Goal: Communication & Community: Answer question/provide support

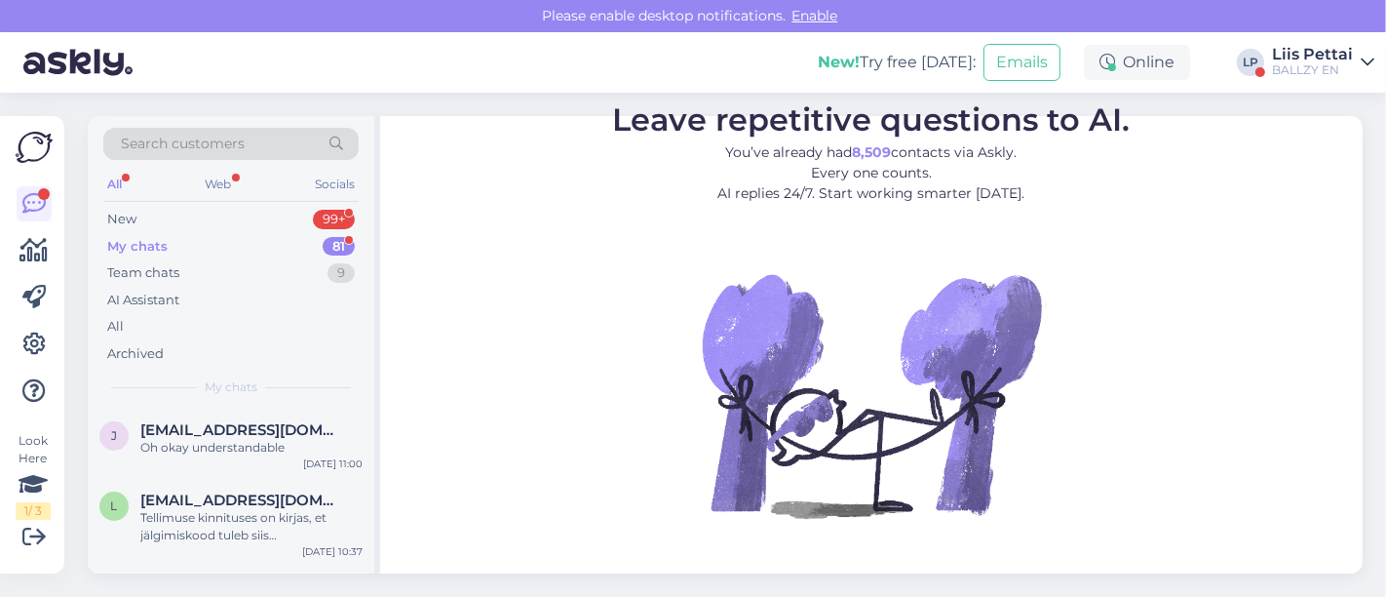
click at [186, 235] on div "My chats 81" at bounding box center [230, 246] width 255 height 27
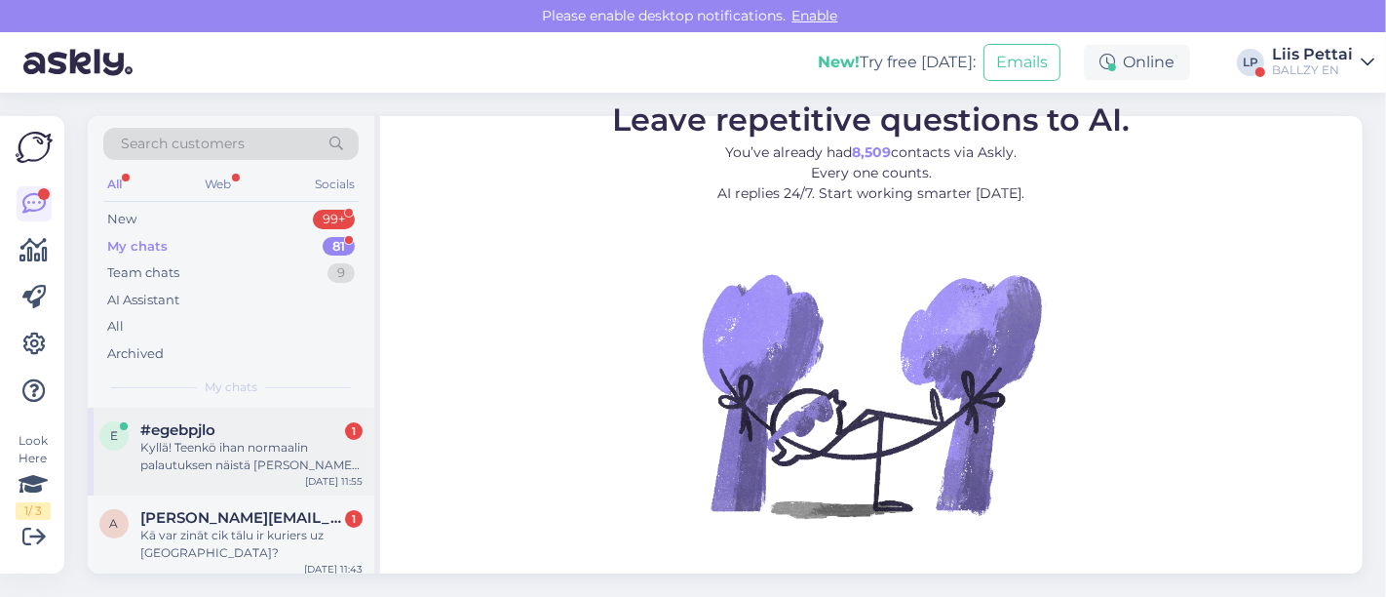
drag, startPoint x: 212, startPoint y: 393, endPoint x: 213, endPoint y: 425, distance: 32.2
click at [212, 395] on div "Search customers All Web Socials New 99+ My chats 81 Team chats 9 AI Assistant …" at bounding box center [231, 261] width 287 height 291
click at [213, 429] on span "#egebpjlo" at bounding box center [177, 430] width 75 height 18
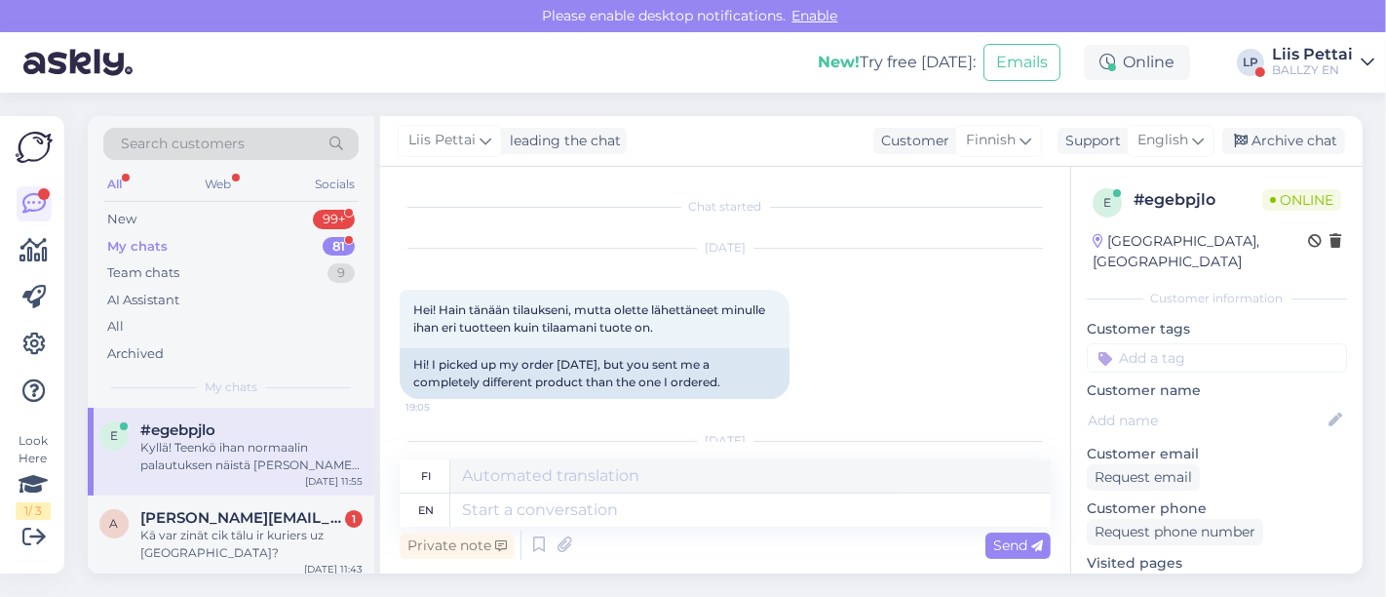
scroll to position [2892, 0]
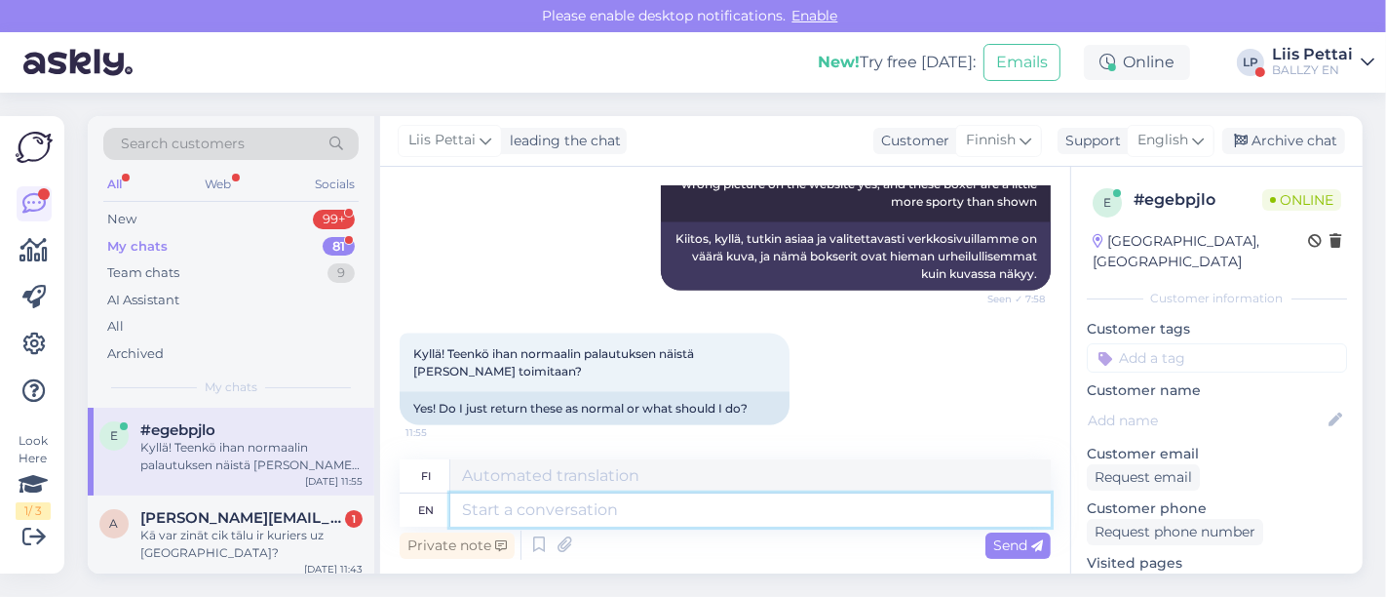
click at [661, 508] on textarea at bounding box center [750, 509] width 600 height 33
click at [885, 508] on textarea at bounding box center [750, 509] width 600 height 33
click at [269, 550] on div "Kā var zināt cik tālu ir kuriers uz [GEOGRAPHIC_DATA]?" at bounding box center [251, 543] width 222 height 35
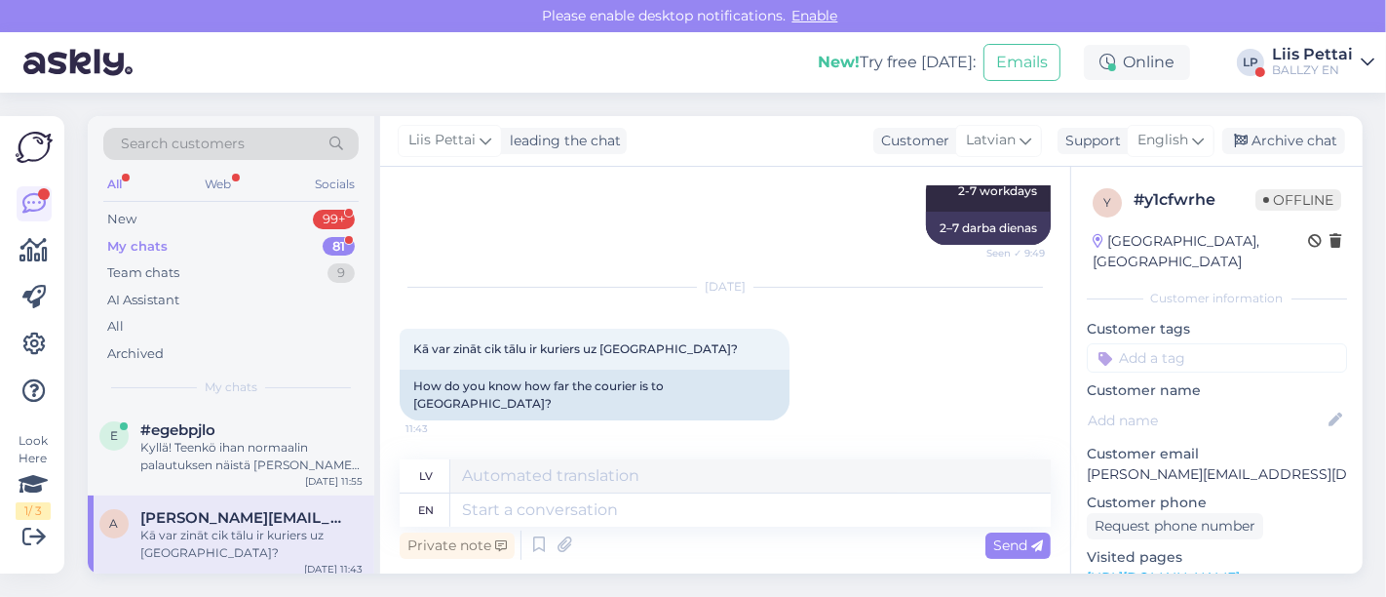
scroll to position [251, 0]
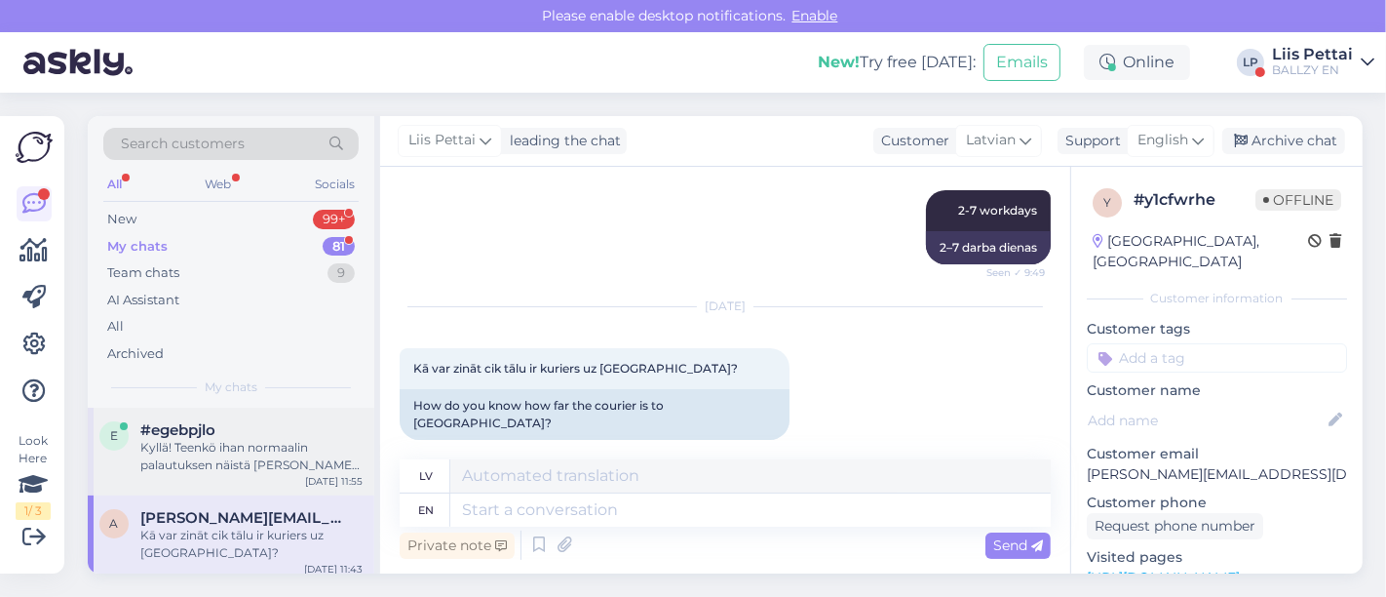
click at [276, 439] on div "Kyllä! Teenkö ihan normaalin palautuksen näistä [PERSON_NAME] toimitaan?" at bounding box center [251, 456] width 222 height 35
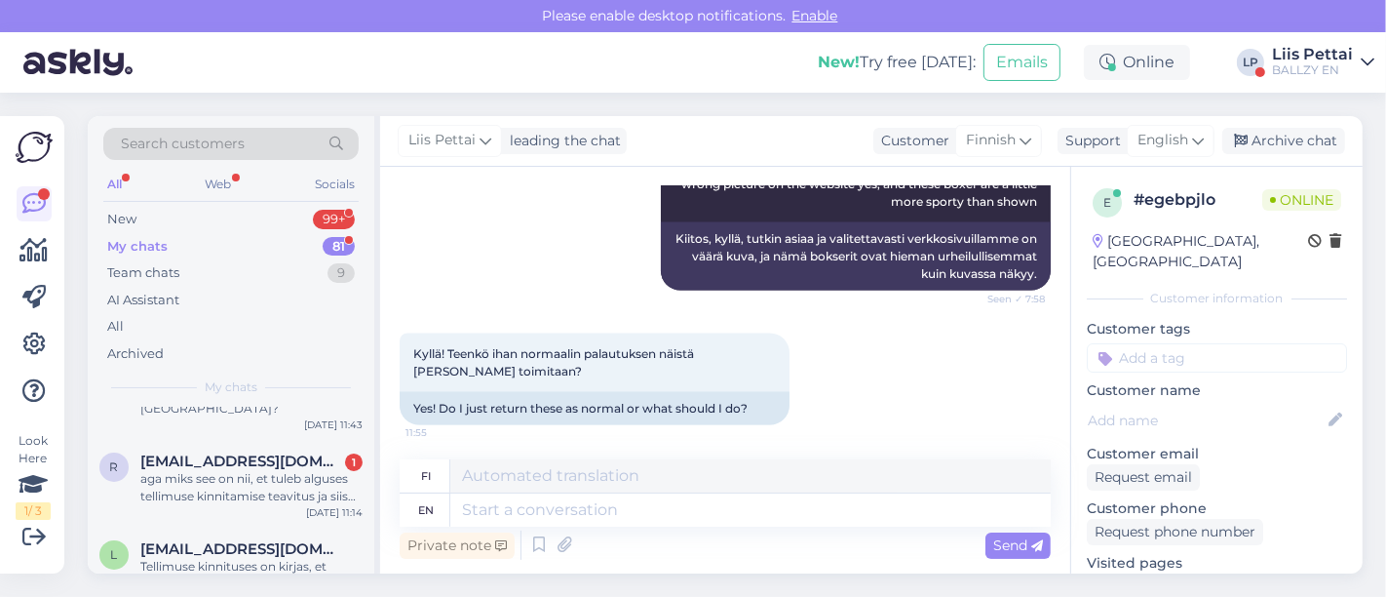
scroll to position [173, 0]
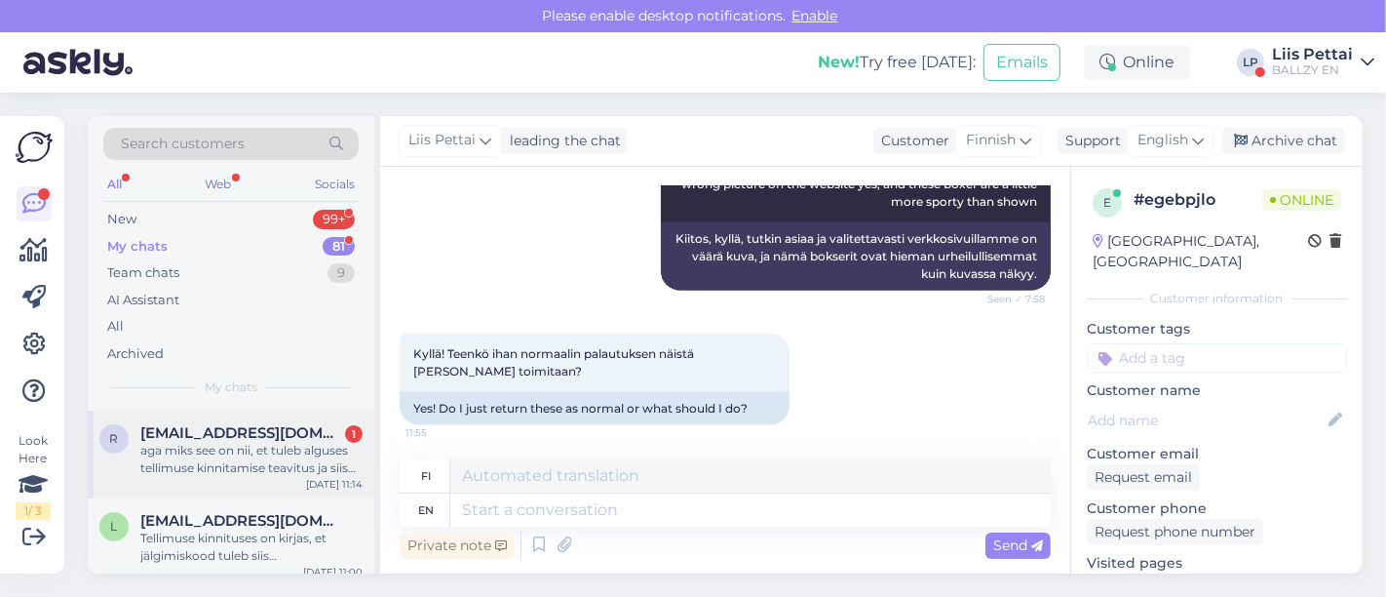
click at [258, 450] on div "aga miks see on nii, et tuleb alguses tellimuse kinnitamise teavitus ja siis [P…" at bounding box center [251, 459] width 222 height 35
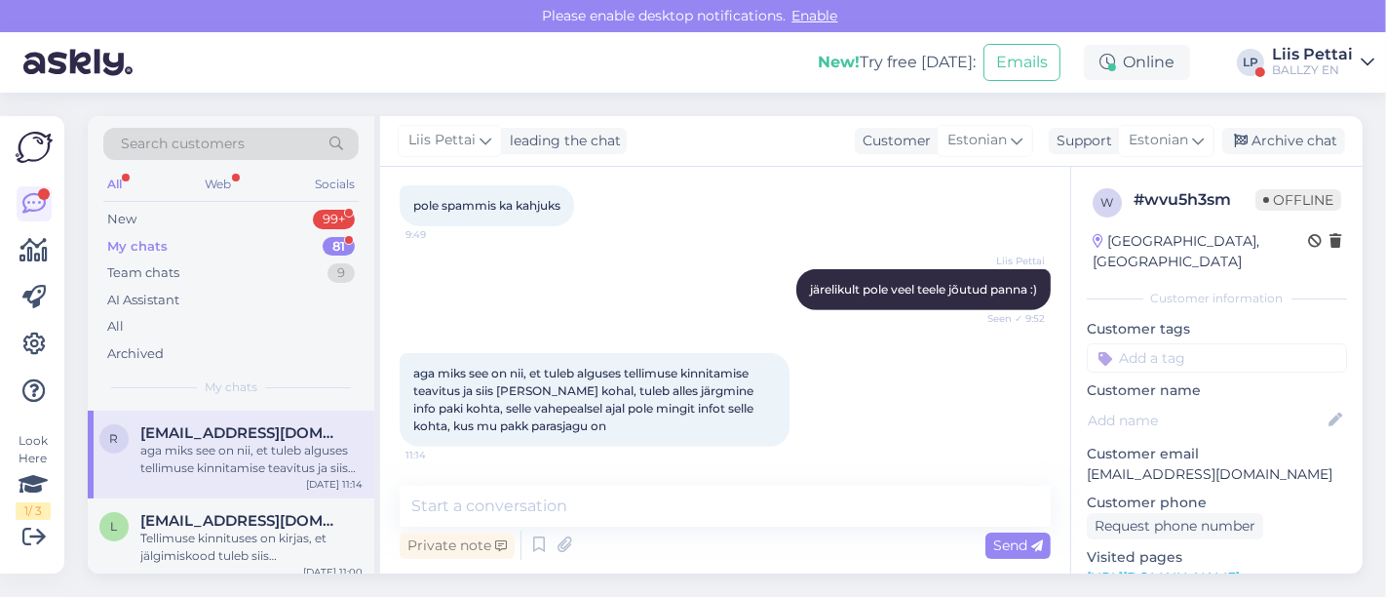
scroll to position [699, 0]
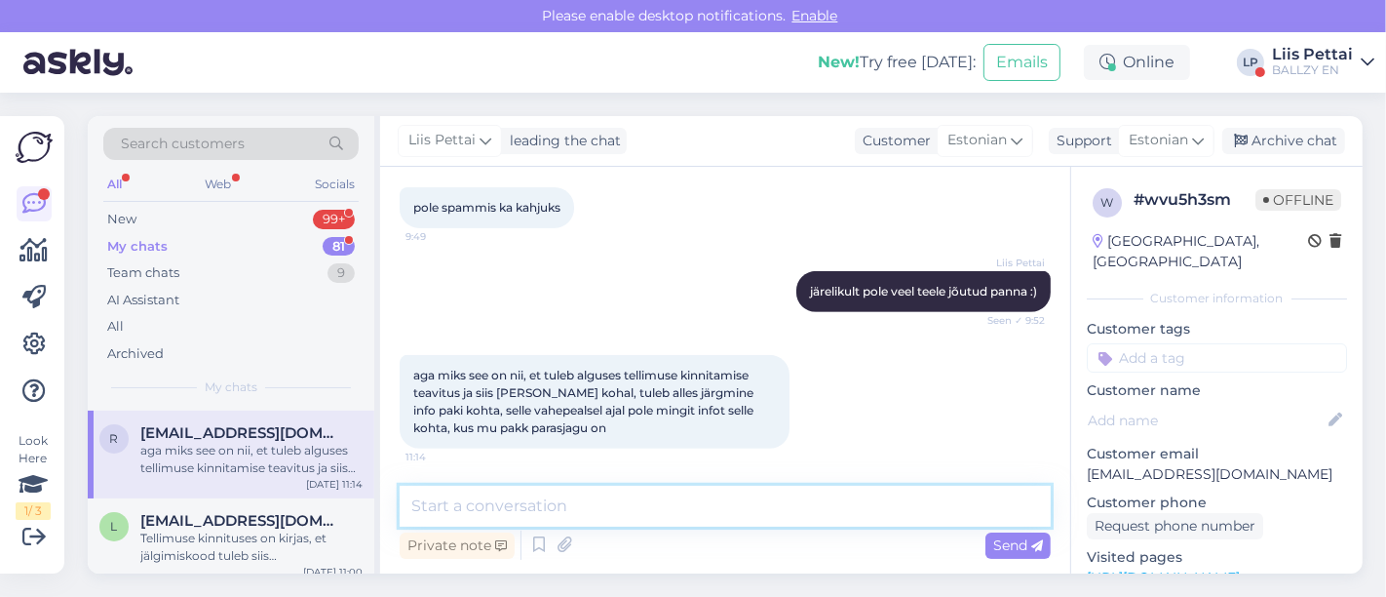
click at [579, 508] on textarea at bounding box center [725, 505] width 651 height 41
click at [579, 508] on textarea "To enrich screen reader interactions, please activate Accessibility in Grammarl…" at bounding box center [725, 505] width 651 height 41
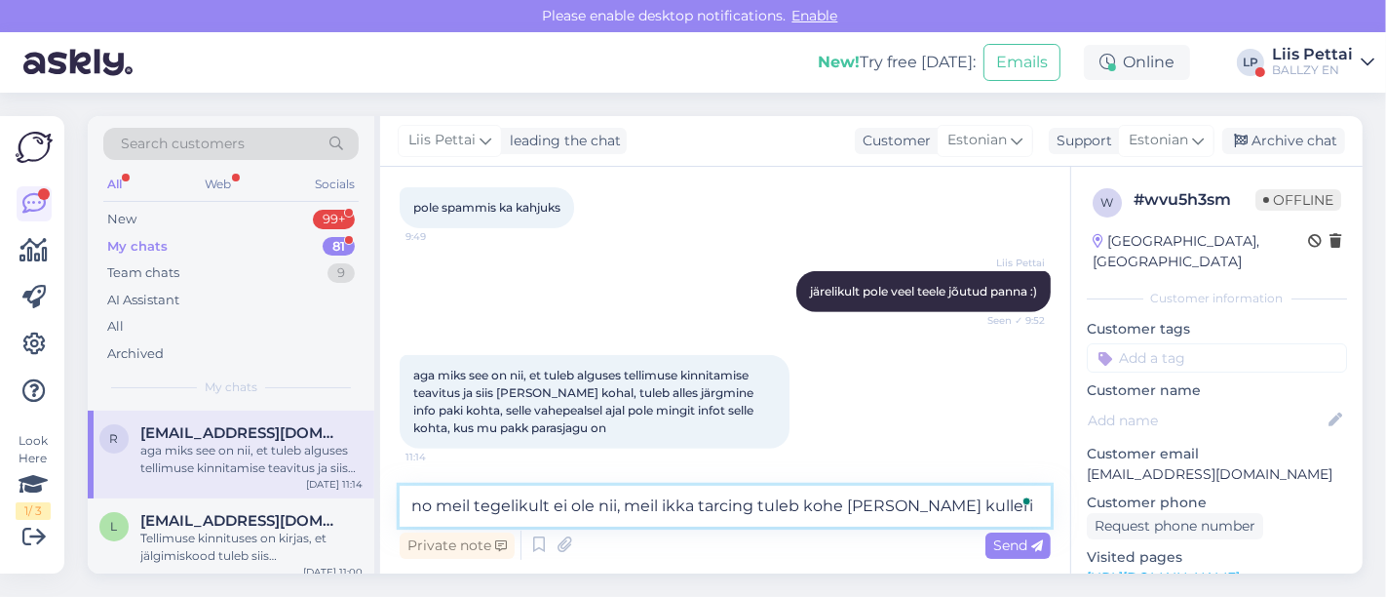
type textarea "no meil tegelikult ei ole nii, meil ikka tarcing tuleb kohe [PERSON_NAME] kulle…"
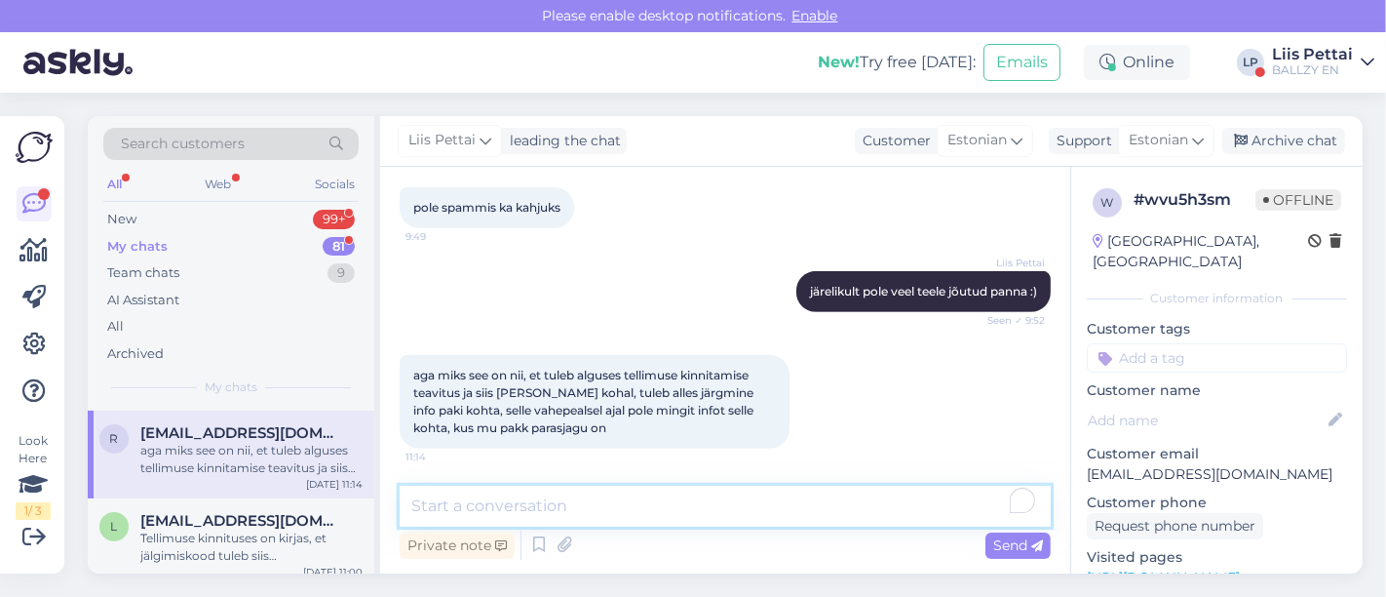
scroll to position [801, 0]
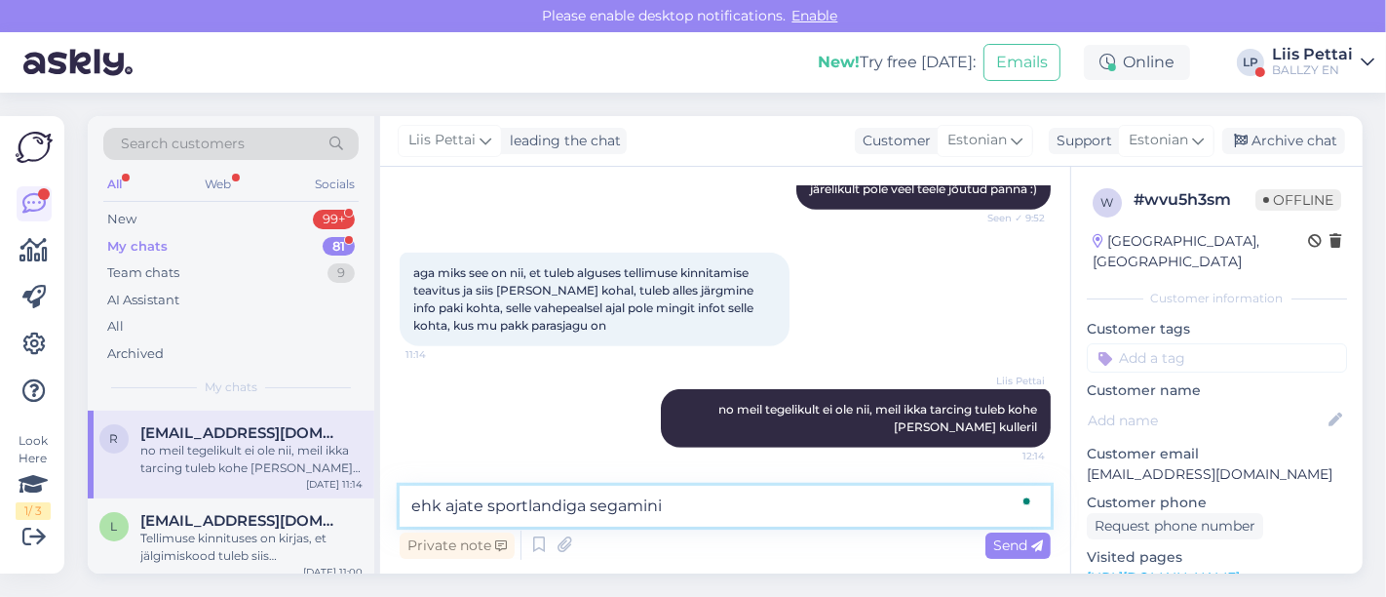
type textarea "ehk ajate sportlandiga segamini?"
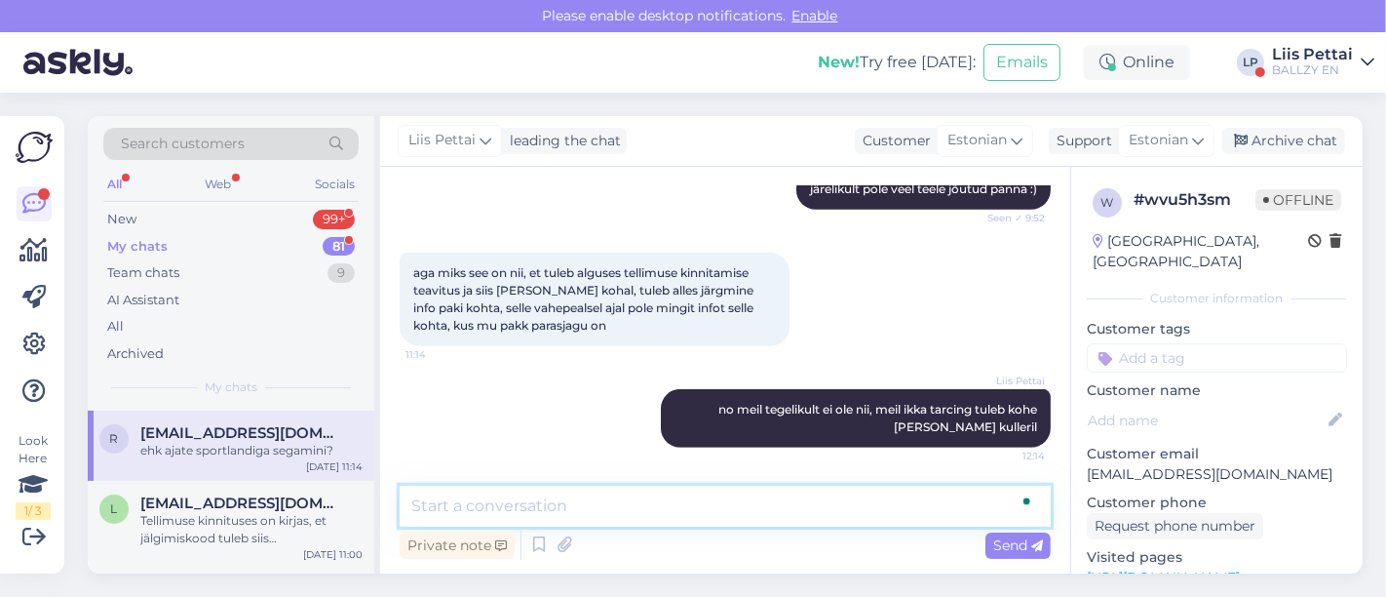
scroll to position [885, 0]
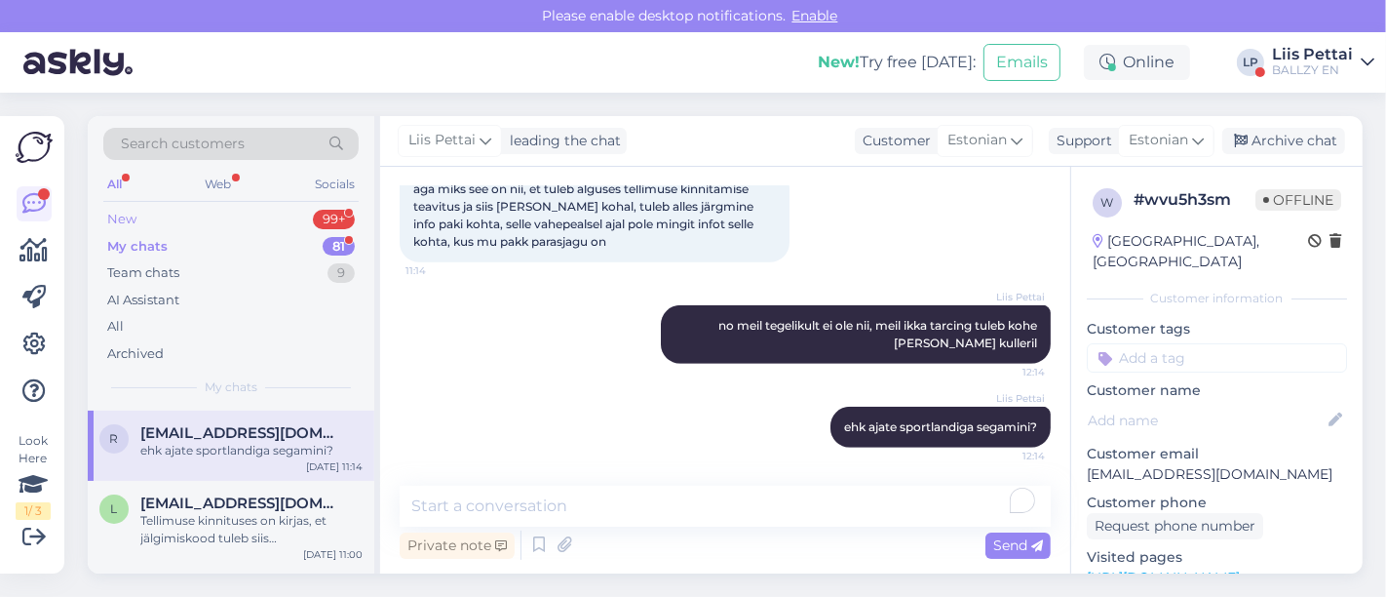
click at [212, 224] on div "New 99+" at bounding box center [230, 219] width 255 height 27
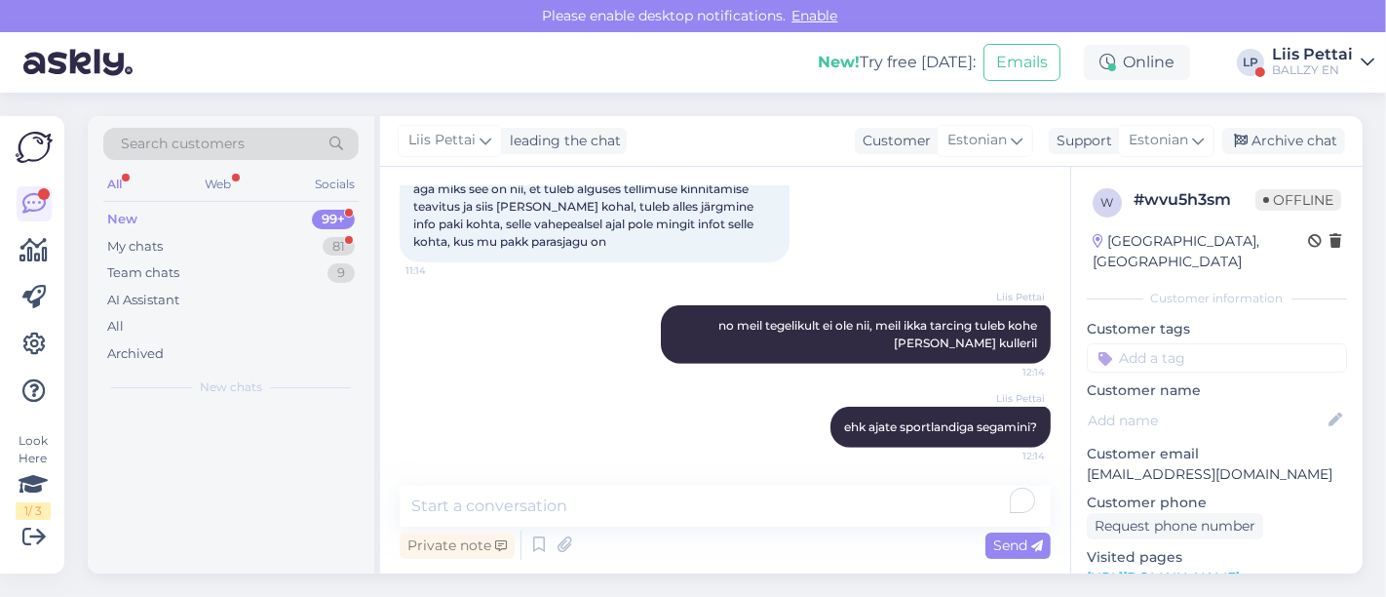
scroll to position [0, 0]
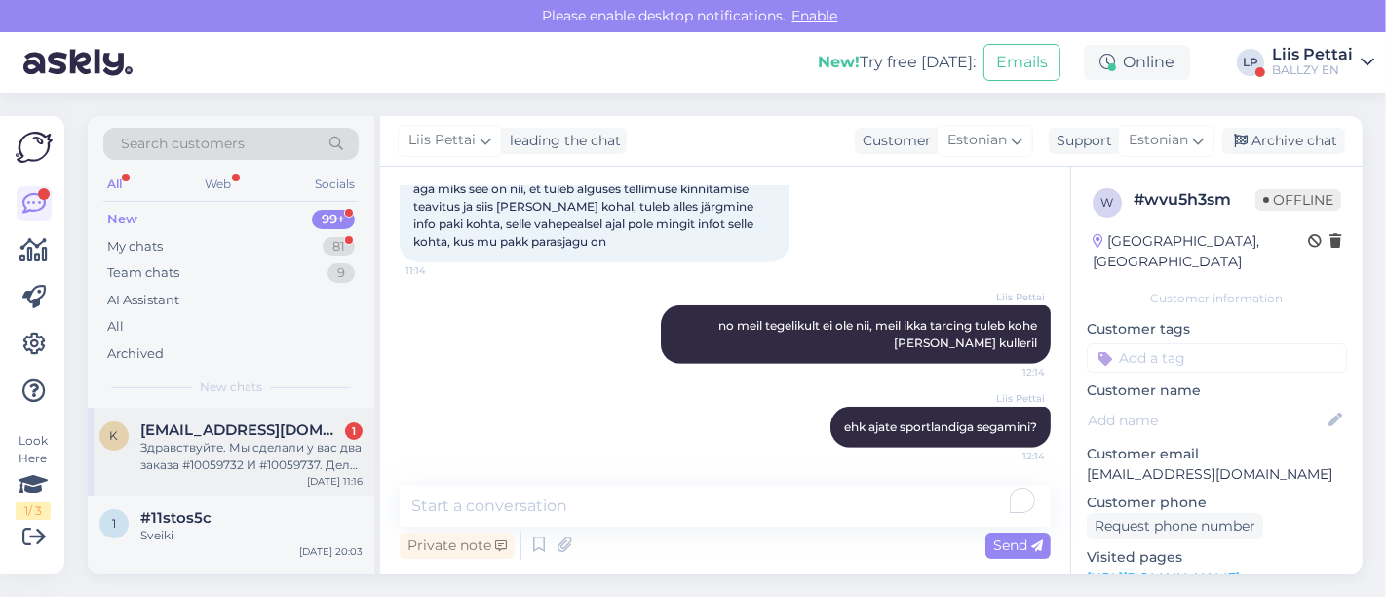
click at [189, 425] on span "[EMAIL_ADDRESS][DOMAIN_NAME]" at bounding box center [241, 430] width 203 height 18
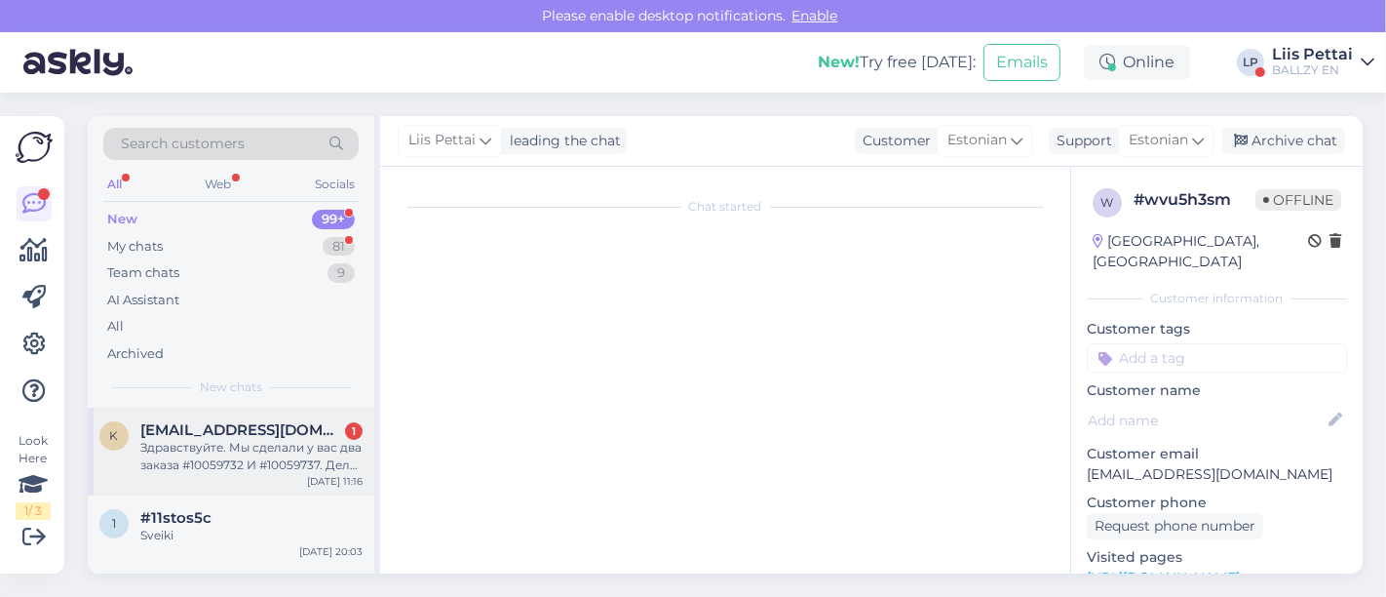
scroll to position [8, 0]
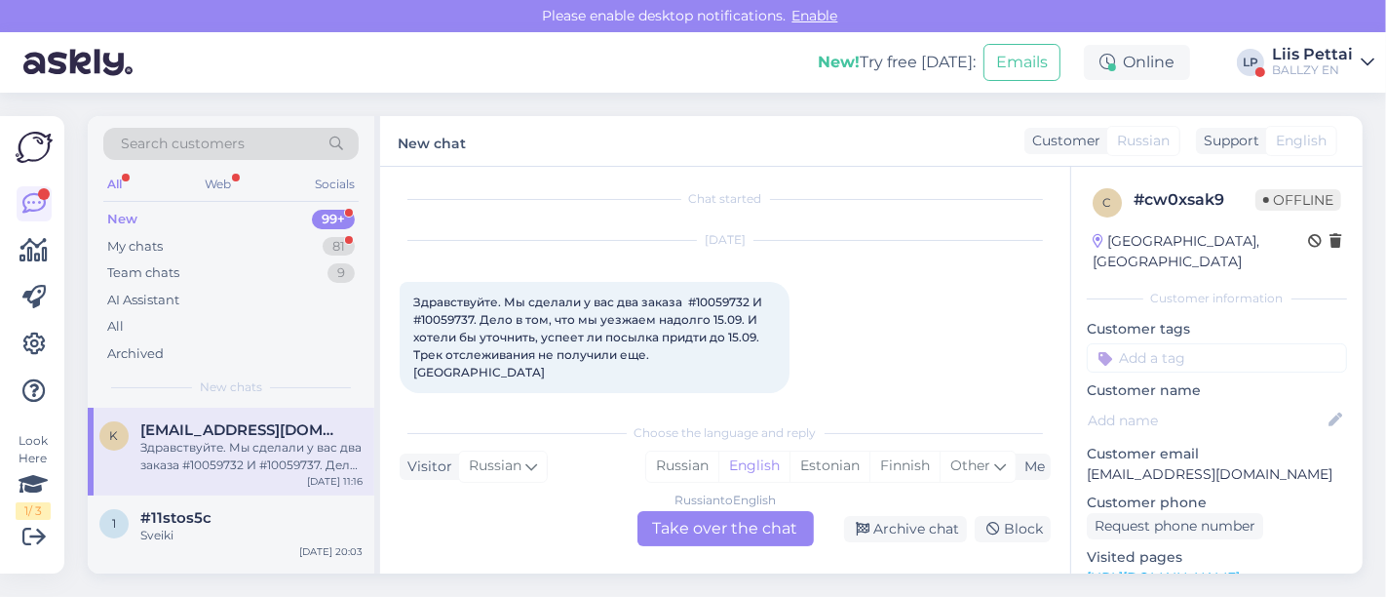
click at [657, 522] on div "Russian to English Take over the chat" at bounding box center [726, 528] width 176 height 35
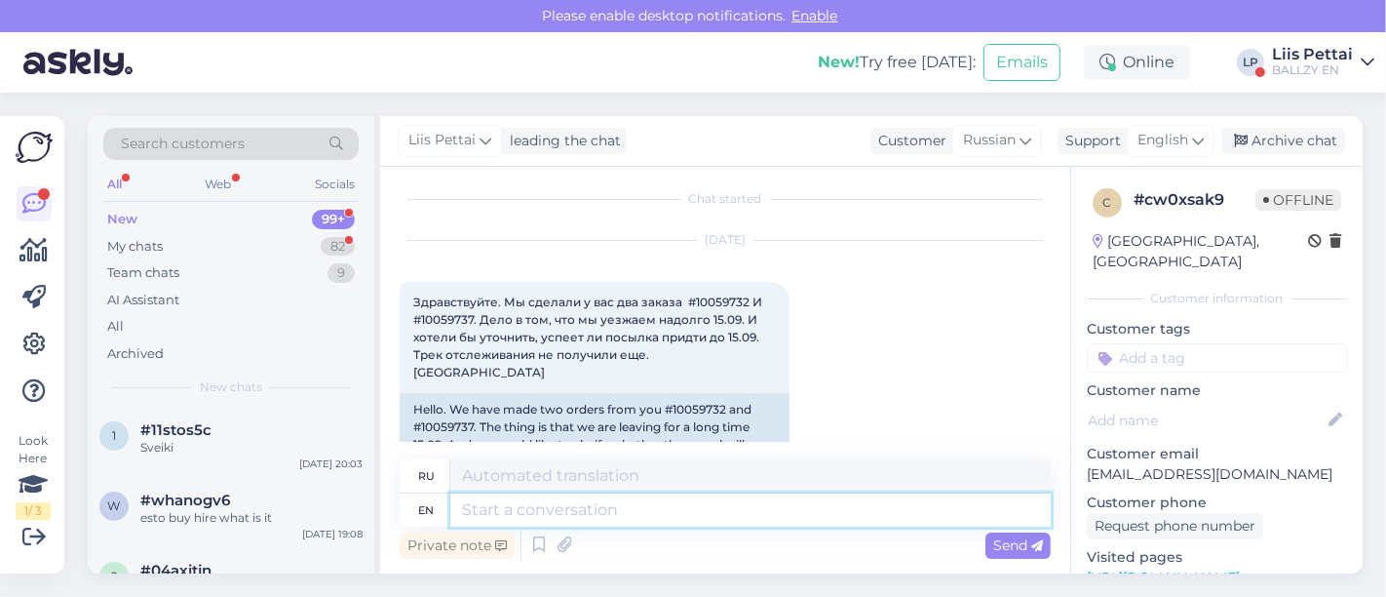
click at [657, 522] on textarea at bounding box center [750, 509] width 600 height 33
drag, startPoint x: 1067, startPoint y: 341, endPoint x: 1064, endPoint y: 391, distance: 49.9
click at [1064, 391] on div "Chat started [DATE] Здравствуйте. Мы сделали у вас два заказа #10059732 И #1005…" at bounding box center [725, 370] width 690 height 406
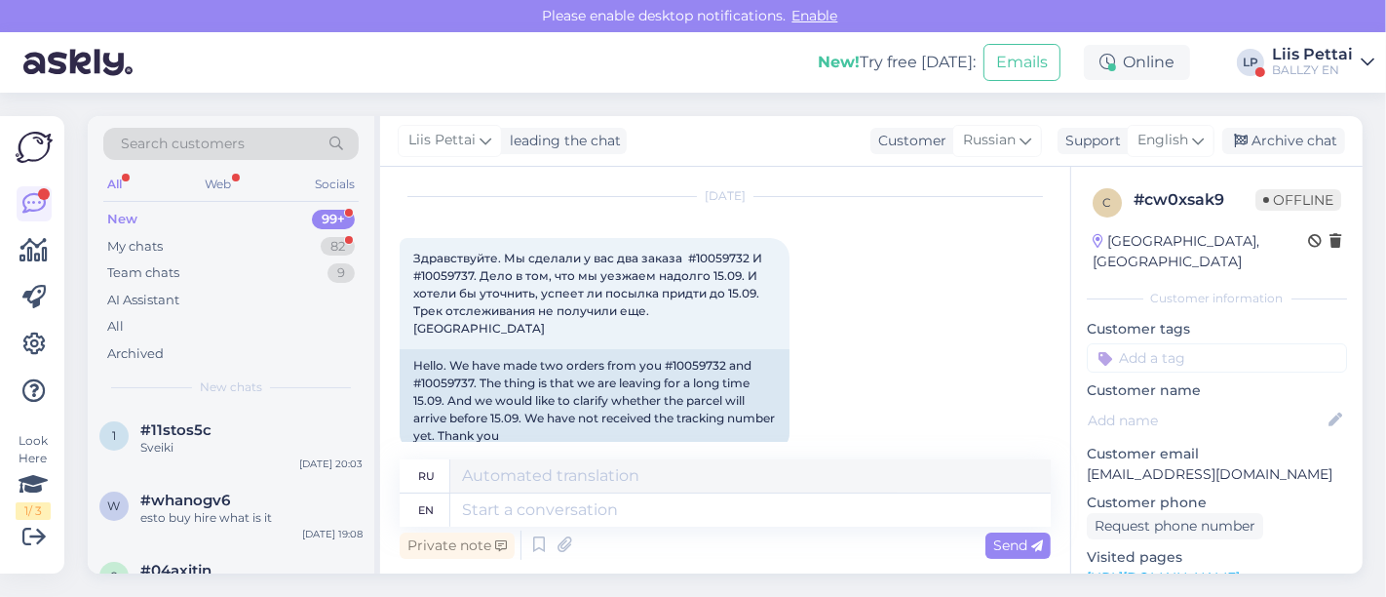
scroll to position [64, 0]
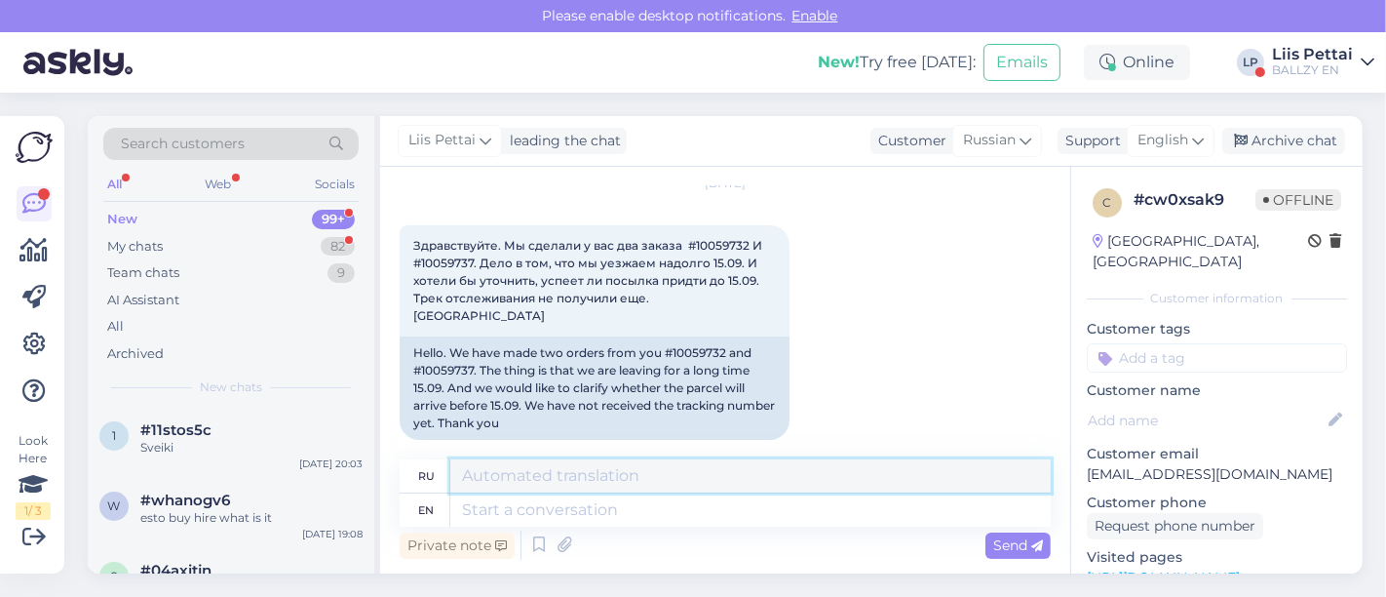
click at [498, 483] on textarea at bounding box center [750, 475] width 600 height 33
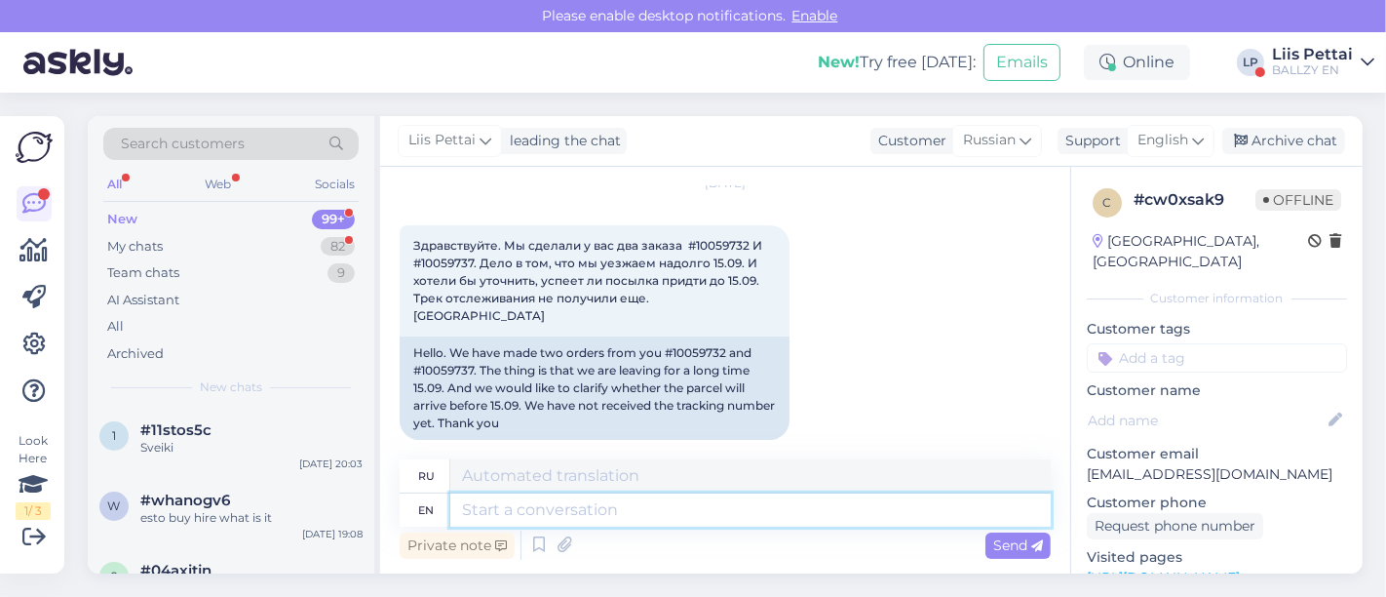
click at [498, 508] on textarea at bounding box center [750, 509] width 600 height 33
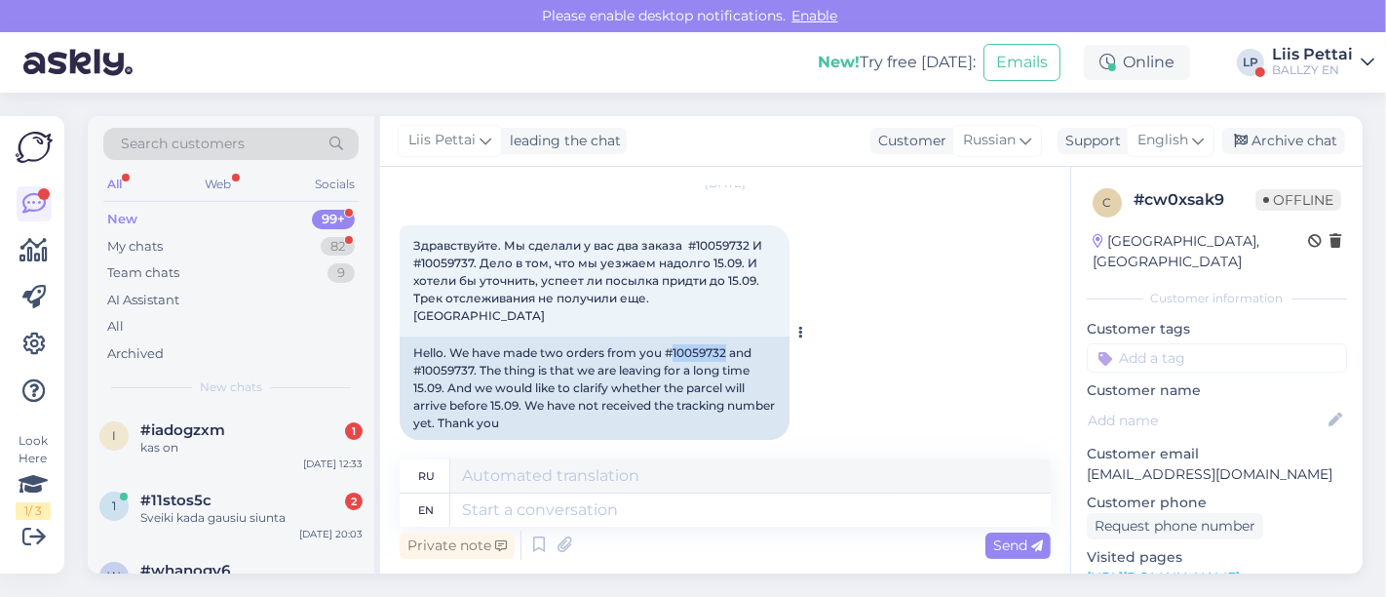
drag, startPoint x: 672, startPoint y: 338, endPoint x: 725, endPoint y: 338, distance: 53.6
click at [725, 338] on div "Hello. We have made two orders from you #10059732 and #10059737. The thing is t…" at bounding box center [595, 387] width 390 height 103
copy div "10059732"
click at [725, 338] on div "Hello. We have made two orders from you #10059732 and #10059737. The thing is t…" at bounding box center [595, 387] width 390 height 103
drag, startPoint x: 420, startPoint y: 350, endPoint x: 474, endPoint y: 354, distance: 53.8
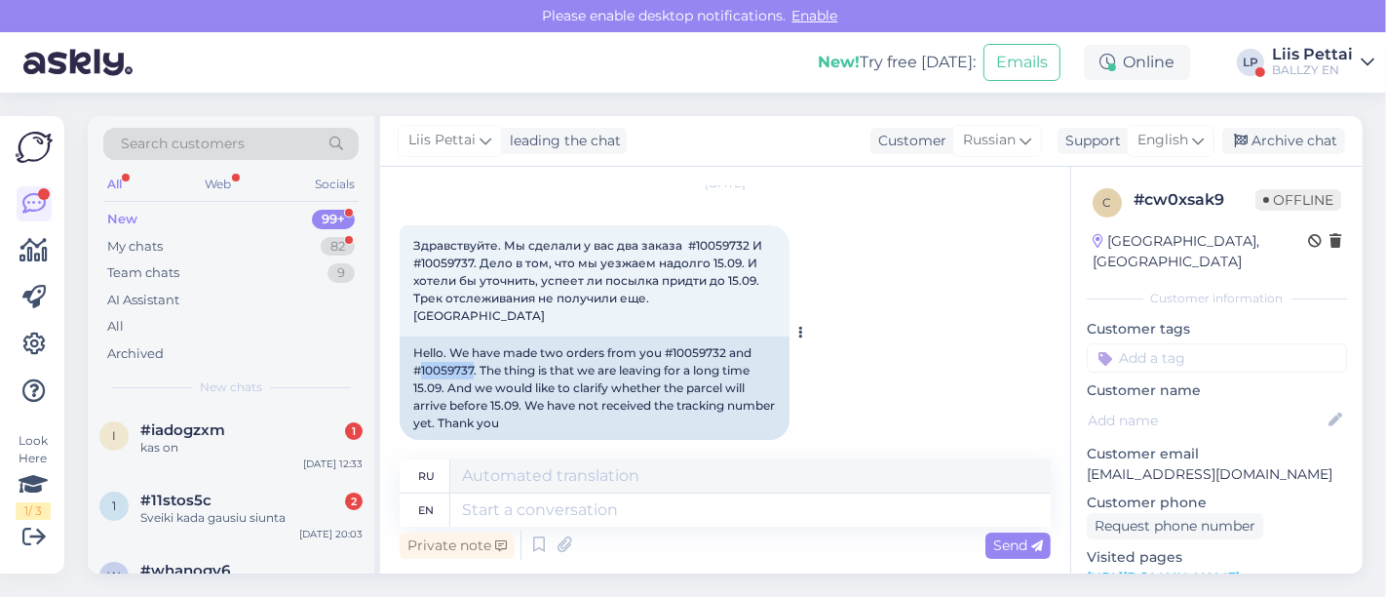
click at [474, 354] on div "Hello. We have made two orders from you #10059732 and #10059737. The thing is t…" at bounding box center [595, 387] width 390 height 103
copy div "10059737"
click at [239, 425] on div "#iadogzxm 1" at bounding box center [251, 430] width 222 height 18
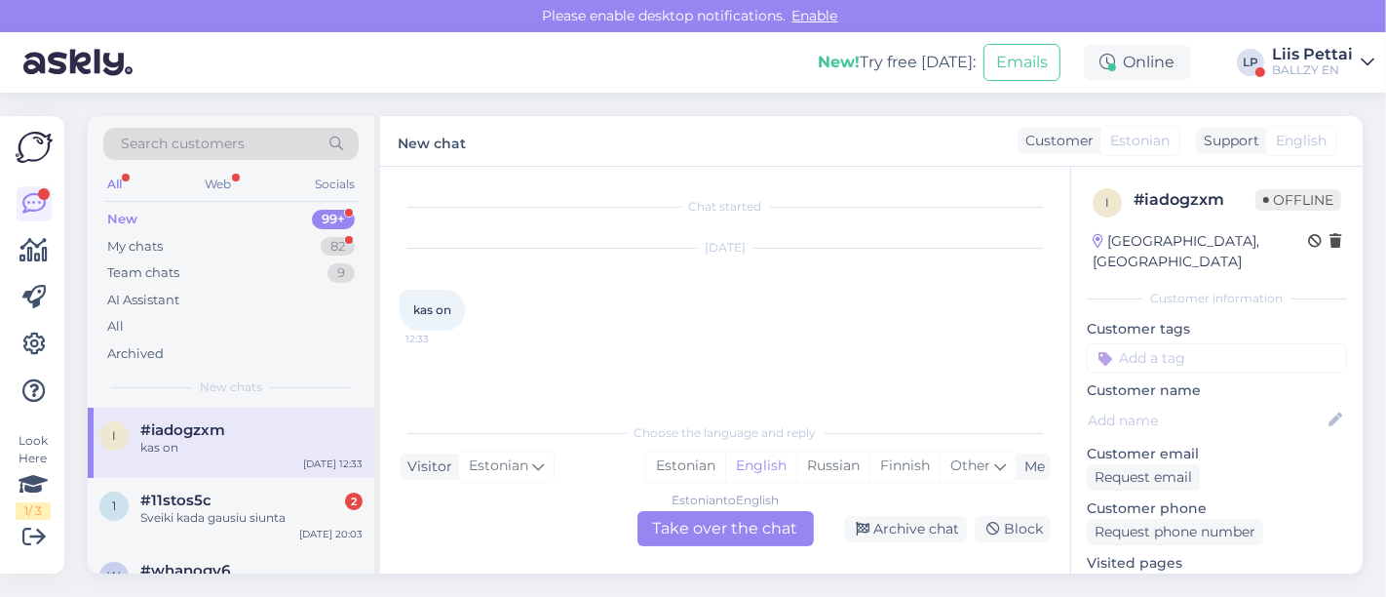
scroll to position [0, 0]
click at [250, 247] on div "My chats 82" at bounding box center [230, 246] width 255 height 27
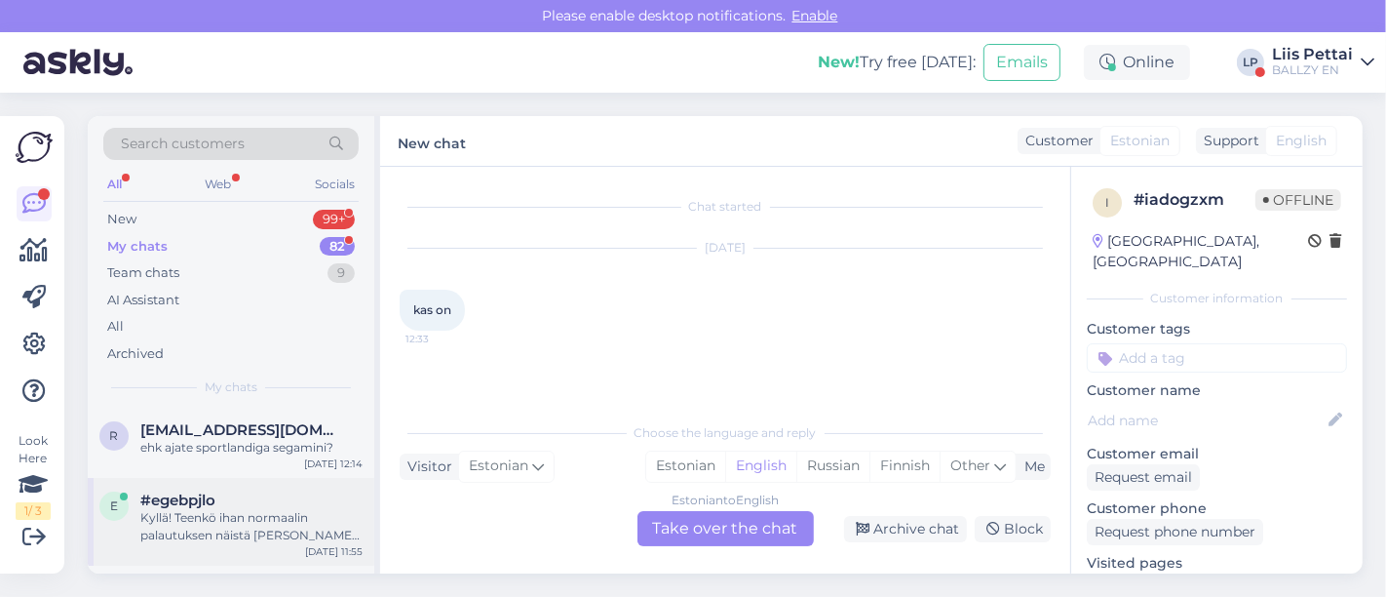
click at [170, 486] on div "e #egebpjlo Kyllä! Teenkö ihan normaalin palautuksen näistä [PERSON_NAME] toimi…" at bounding box center [231, 522] width 287 height 88
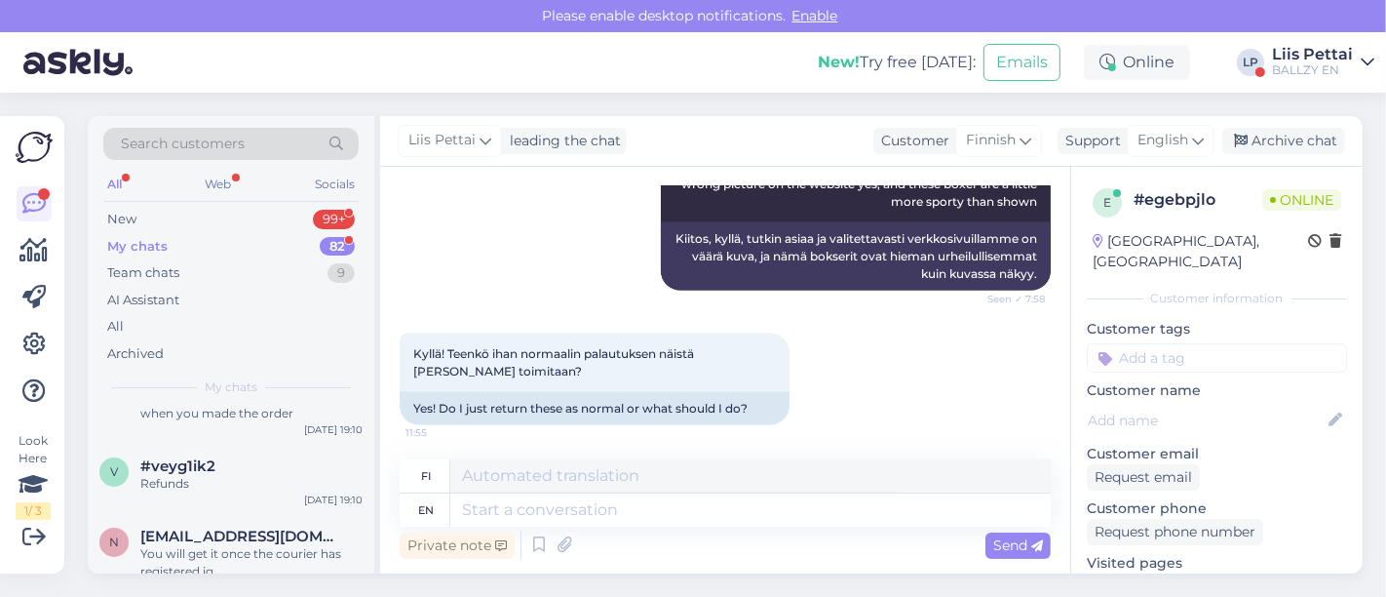
scroll to position [562, 0]
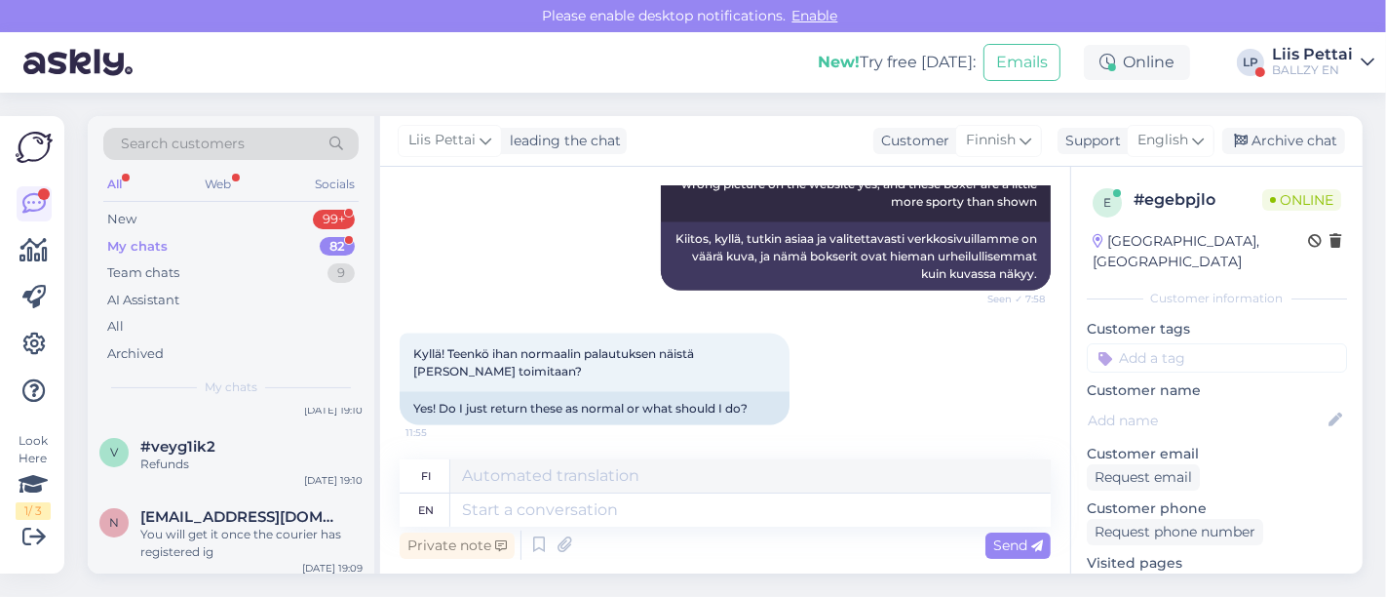
click at [1329, 50] on div "Liis Pettai" at bounding box center [1312, 55] width 81 height 16
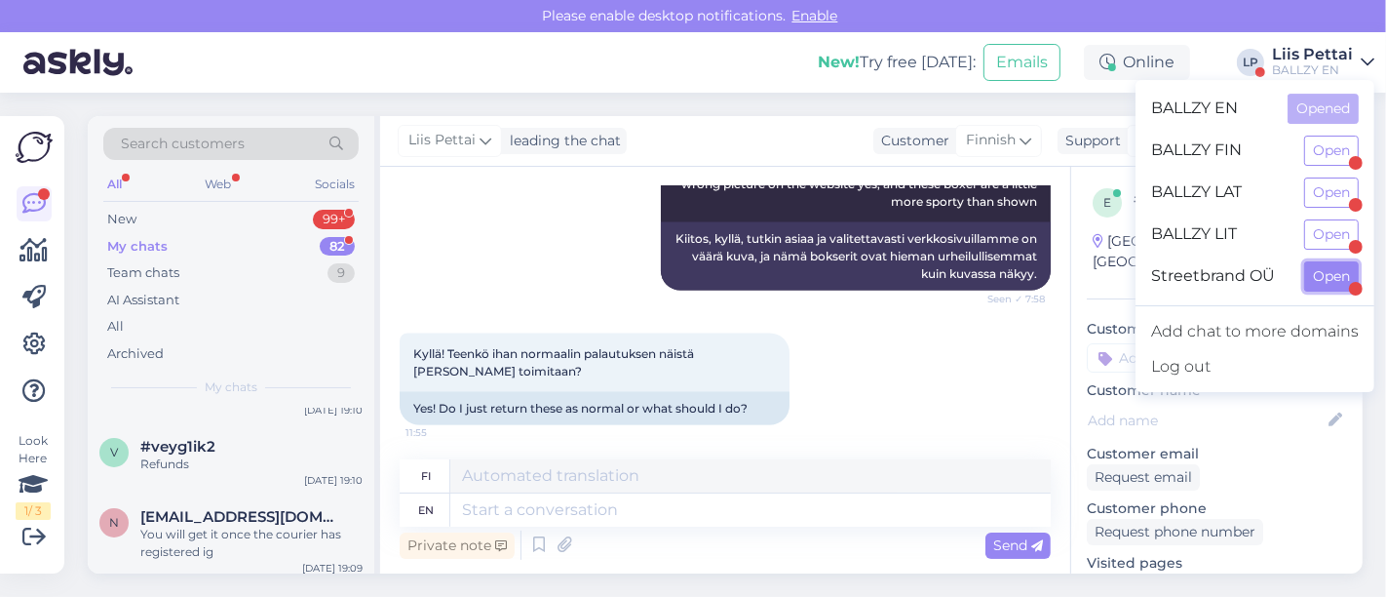
click at [1332, 268] on button "Open" at bounding box center [1331, 276] width 55 height 30
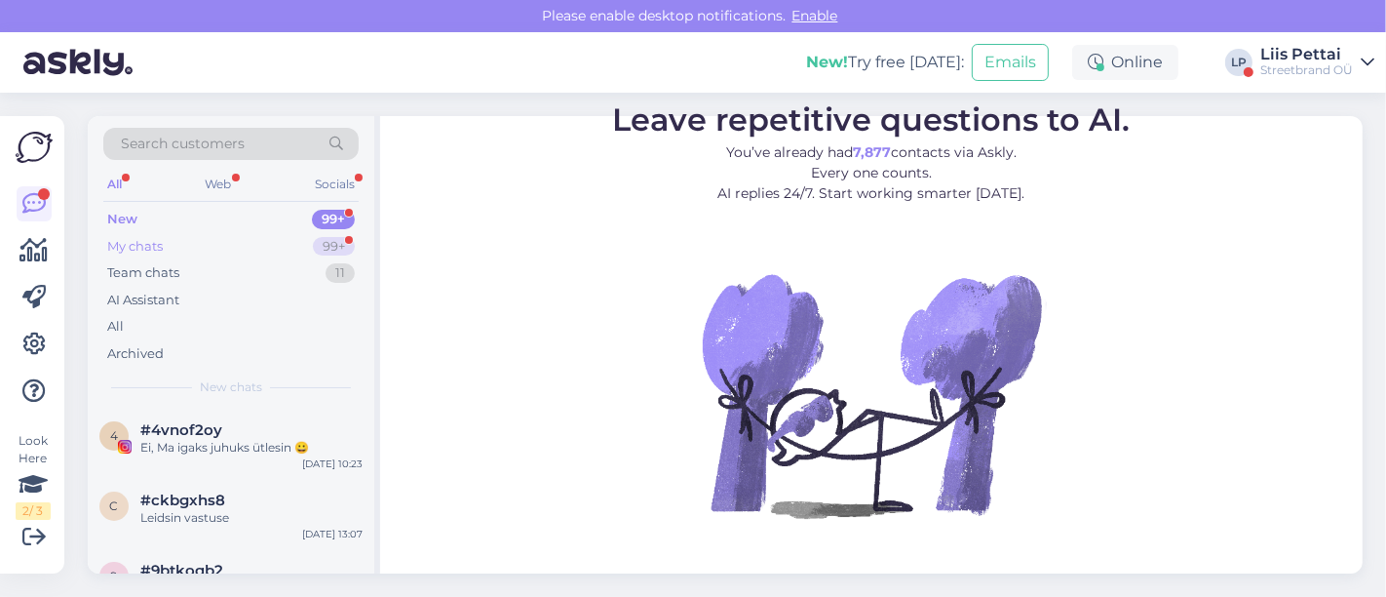
click at [199, 249] on div "My chats 99+" at bounding box center [230, 246] width 255 height 27
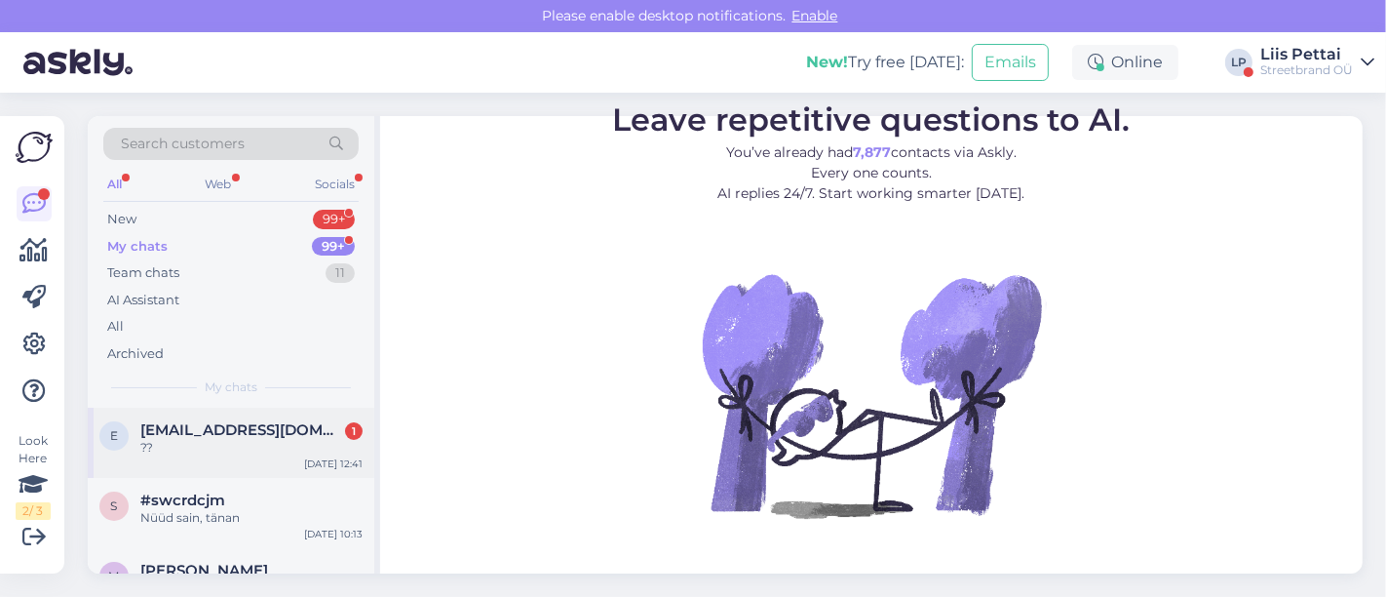
click at [222, 440] on div "??" at bounding box center [251, 448] width 222 height 18
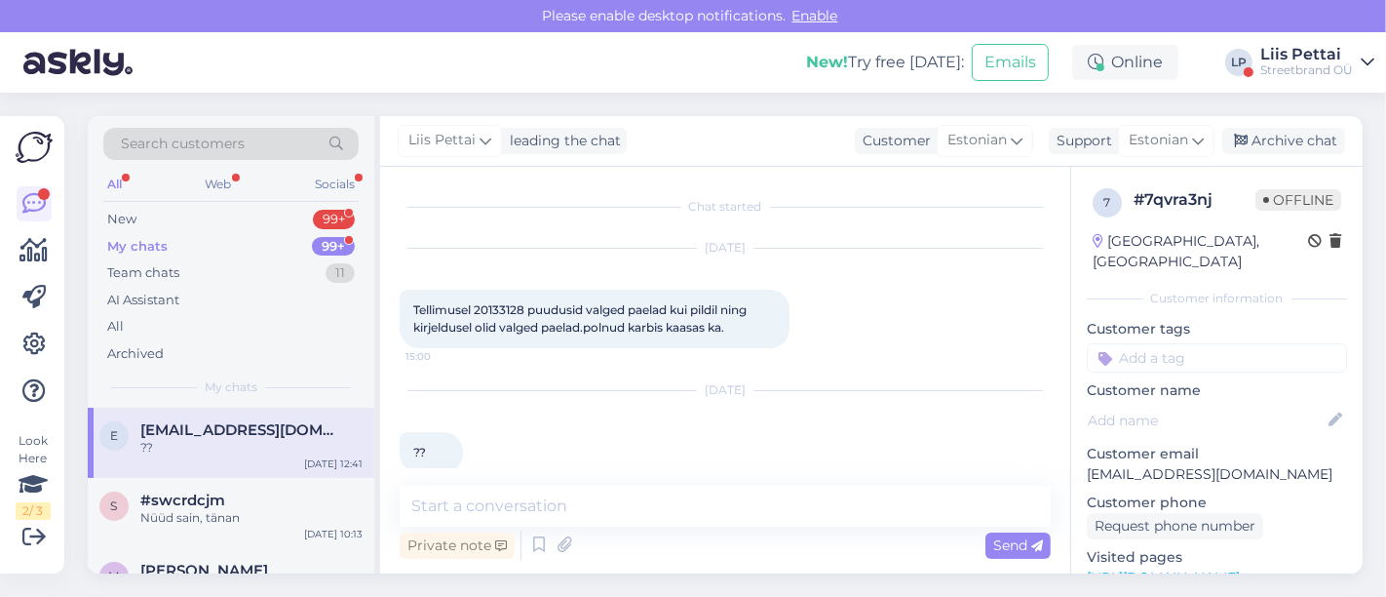
scroll to position [24, 0]
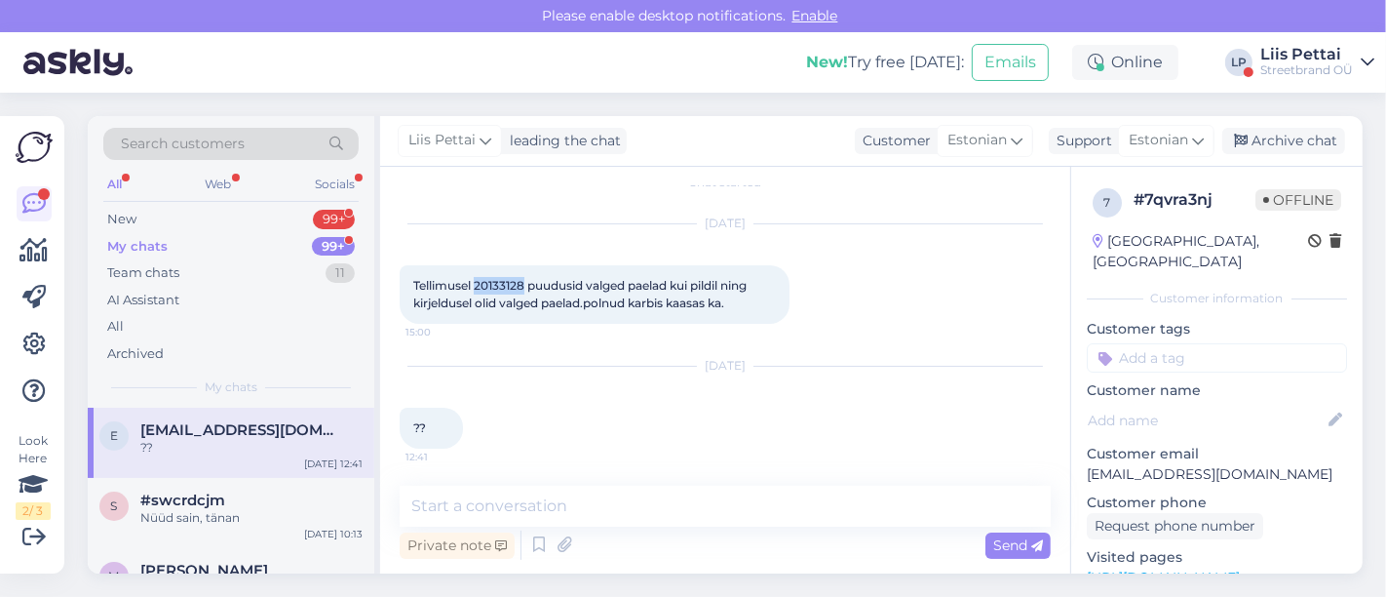
drag, startPoint x: 477, startPoint y: 283, endPoint x: 524, endPoint y: 286, distance: 47.9
click at [524, 286] on span "Tellimusel 20133128 puudusid valged paelad kui pildil ning kirjeldusel olid val…" at bounding box center [581, 294] width 336 height 32
copy span "20133128"
click at [633, 504] on textarea at bounding box center [725, 505] width 651 height 41
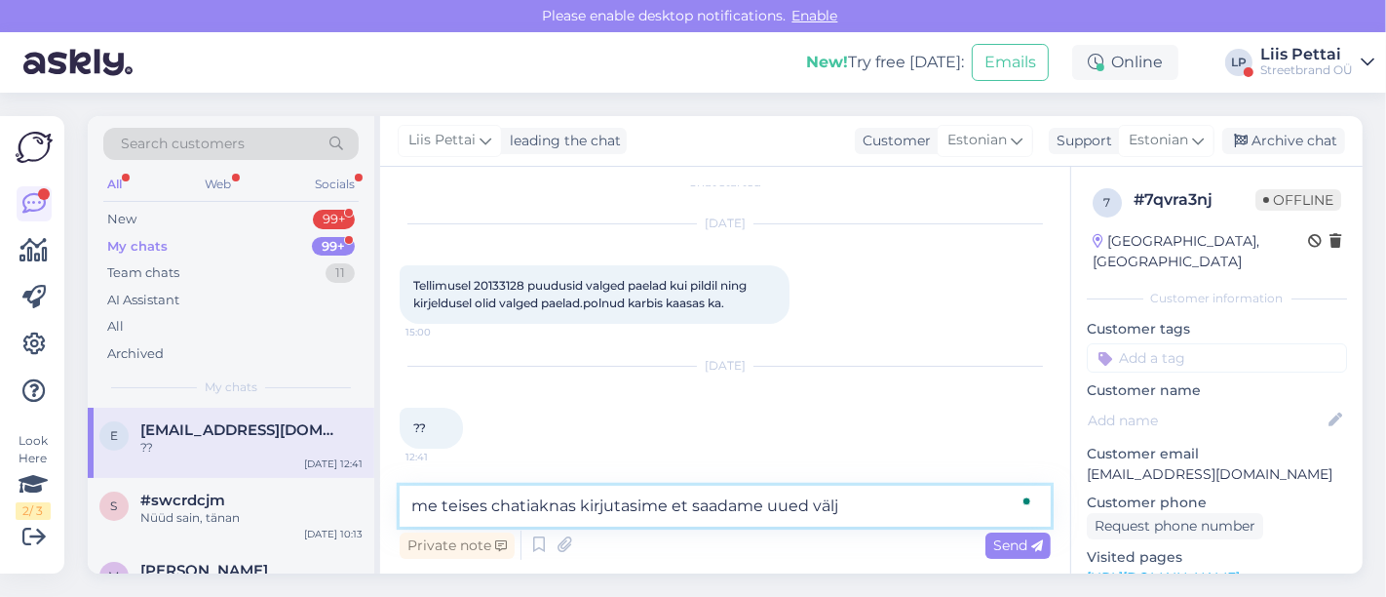
type textarea "me teises chatiaknas kirjutasime et saadame uued välja"
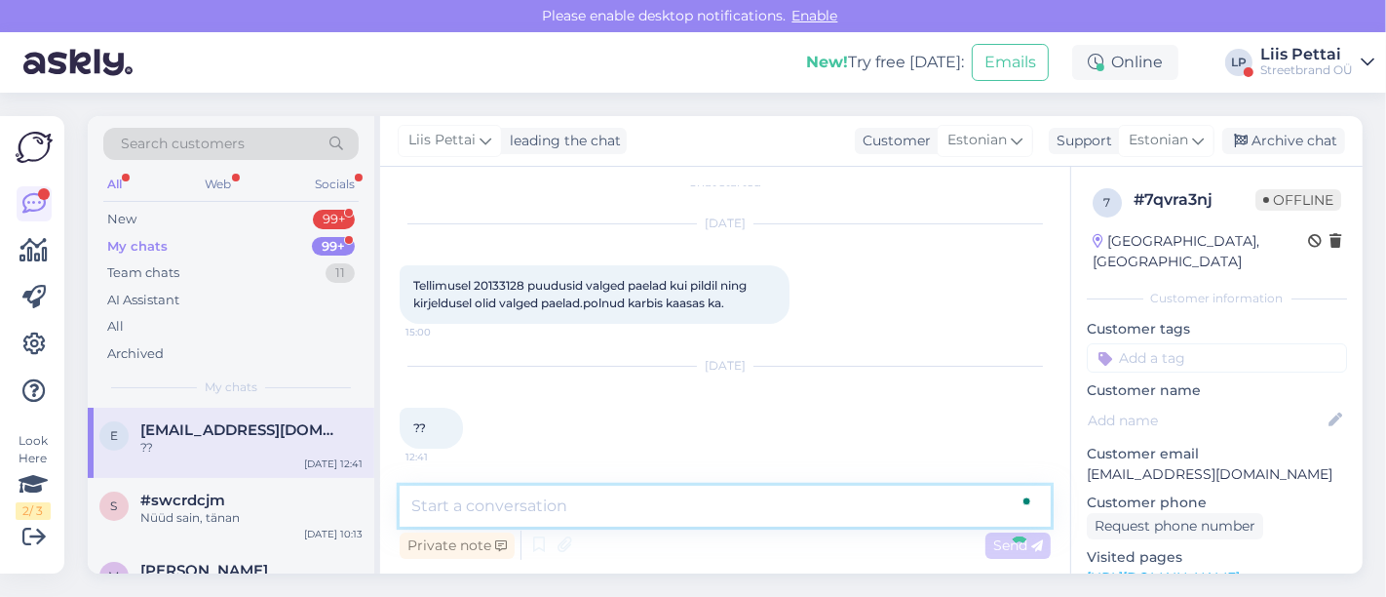
scroll to position [108, 0]
